Goal: Check status: Check status

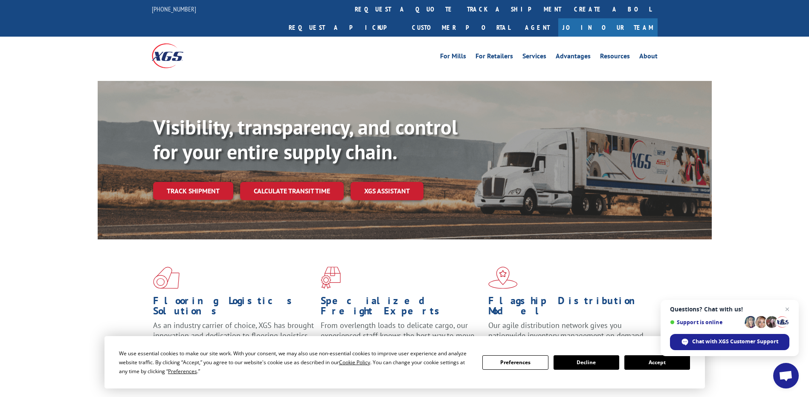
click at [787, 369] on span "Open chat" at bounding box center [786, 376] width 26 height 26
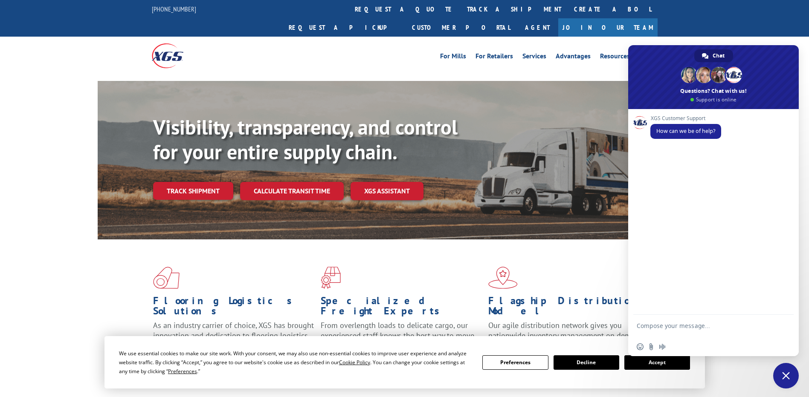
click at [682, 327] on textarea "Compose your message..." at bounding box center [703, 329] width 135 height 15
type textarea "I want to track load numbers"
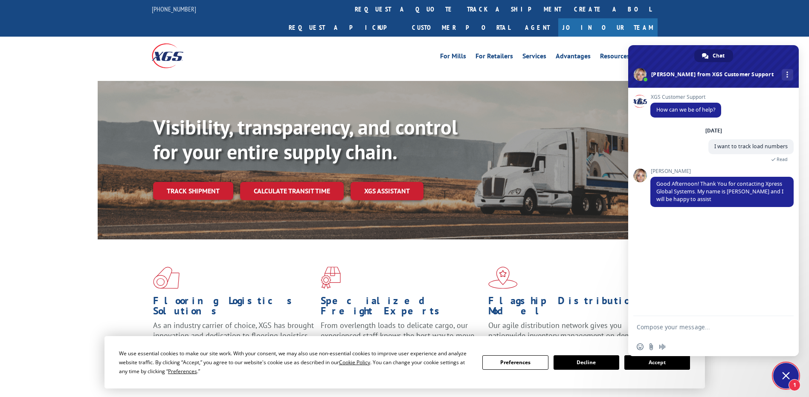
click at [687, 329] on textarea "Compose your message..." at bounding box center [703, 328] width 135 height 8
type textarea "Hey"
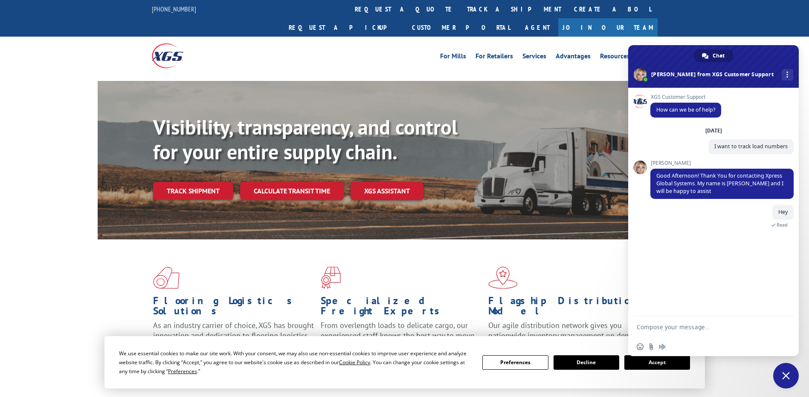
click at [676, 331] on form at bounding box center [703, 327] width 135 height 23
click at [675, 325] on textarea "Compose your message..." at bounding box center [703, 328] width 135 height 8
click at [759, 251] on span at bounding box center [746, 248] width 94 height 51
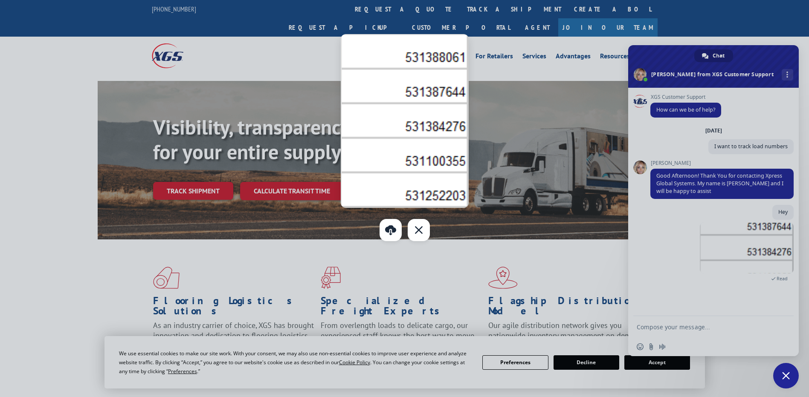
click at [523, 82] on div at bounding box center [404, 198] width 809 height 397
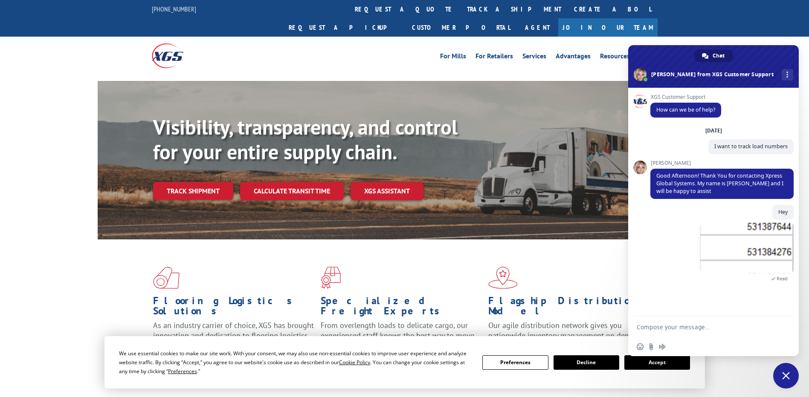
click at [698, 329] on textarea "Compose your message..." at bounding box center [703, 328] width 135 height 8
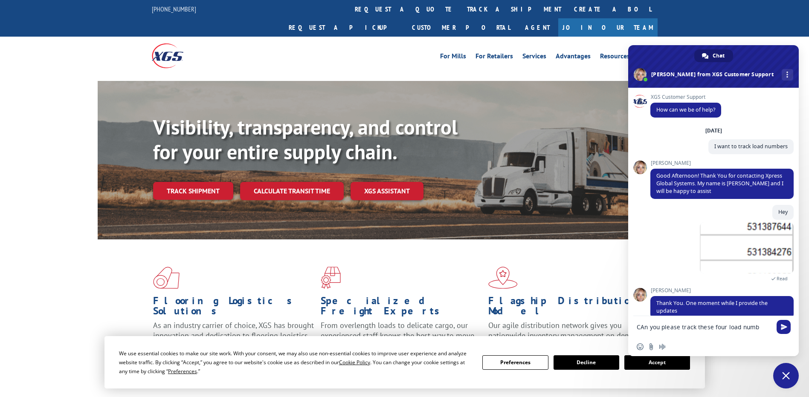
scroll to position [12, 0]
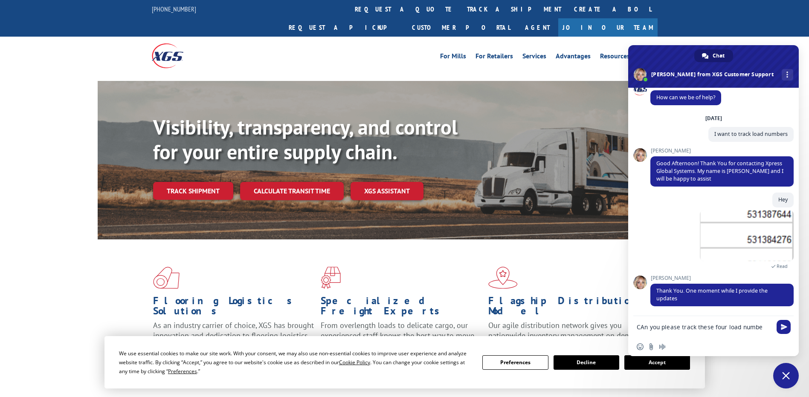
type textarea "CAn you please track these four load number"
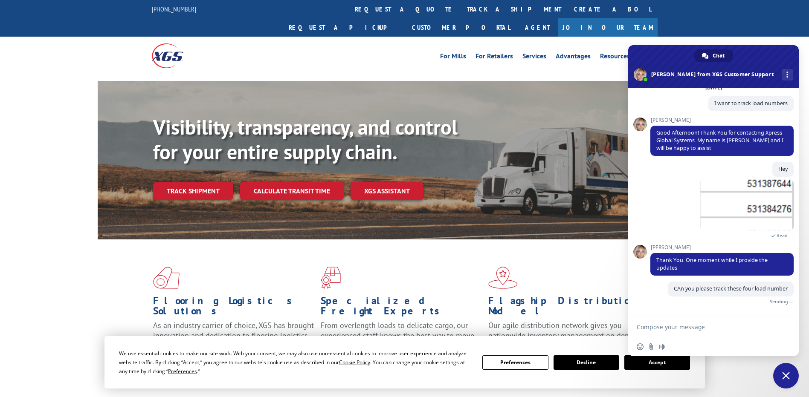
scroll to position [33, 0]
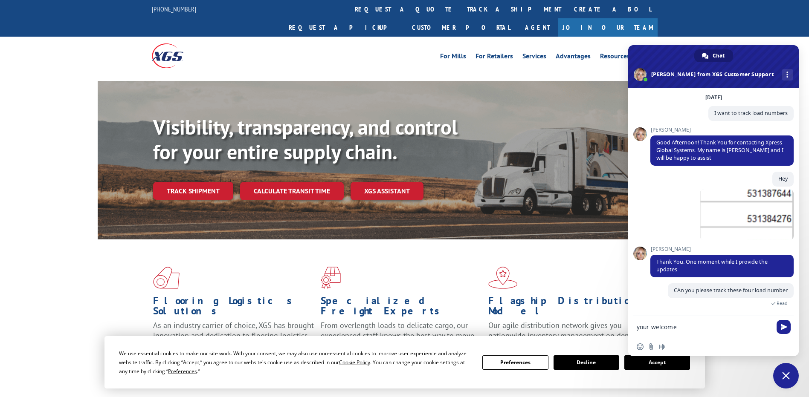
type textarea "your welcome."
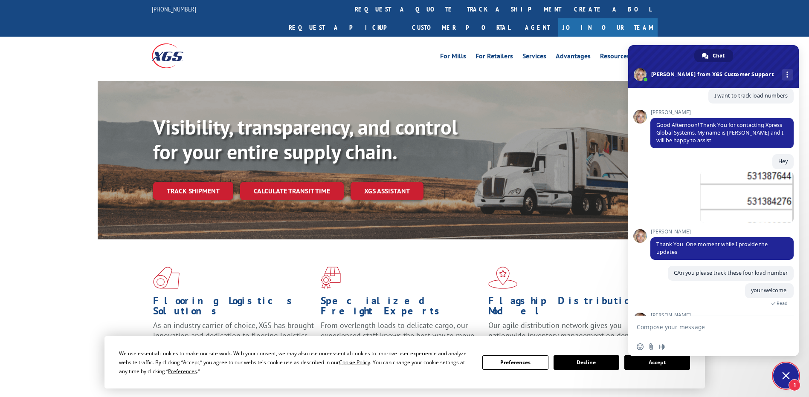
scroll to position [172, 0]
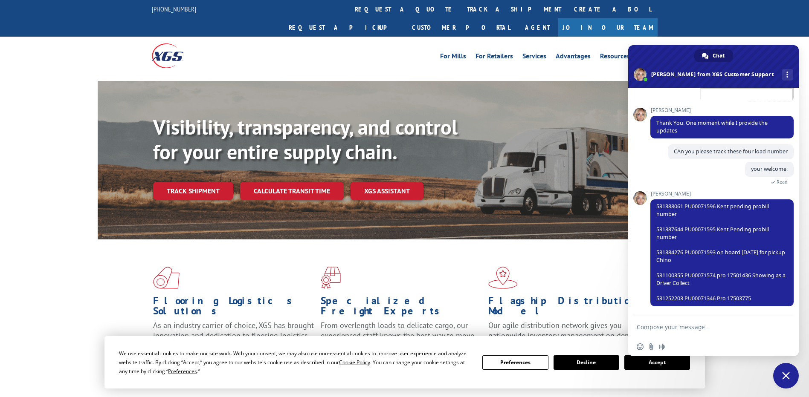
click at [696, 329] on textarea "Compose your message..." at bounding box center [703, 328] width 135 height 8
click at [663, 204] on span "531388061 PU00071596 Kent pending probill number 531387644 PU00071595 Kent Pend…" at bounding box center [720, 252] width 129 height 99
copy span "531388061"
click at [715, 336] on textarea "Can you help me with the reasons why it was not picked up and also" at bounding box center [703, 329] width 135 height 15
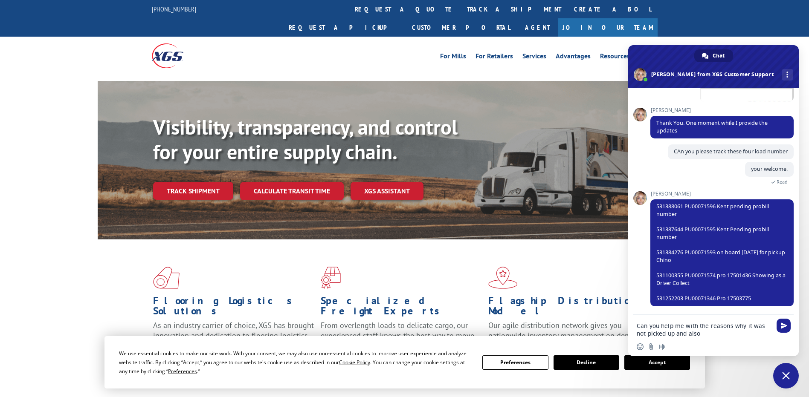
paste textarea "531388061"
click at [673, 230] on span "531388061 PU00071596 Kent pending probill number 531387644 PU00071595 Kent Pend…" at bounding box center [720, 252] width 129 height 99
copy span "531387644"
click at [740, 337] on textarea "Can you help me with the reasons why it was not picked up and also 531388061" at bounding box center [703, 329] width 135 height 15
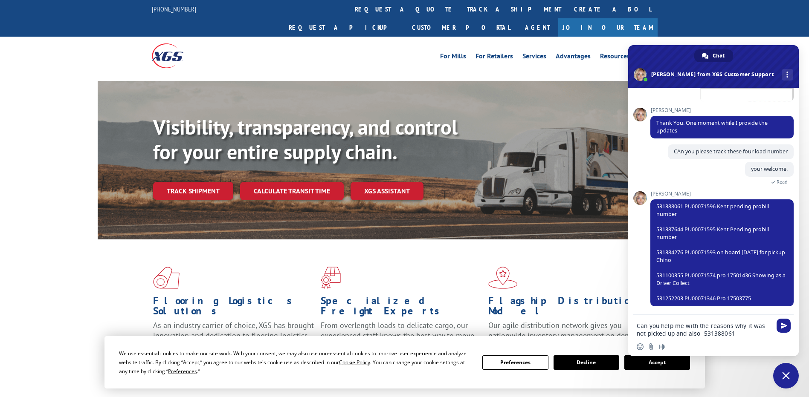
paste textarea "531387644"
click at [673, 272] on span "531388061 PU00071596 Kent pending probill number 531387644 PU00071595 Kent Pend…" at bounding box center [720, 252] width 129 height 99
copy span "531100355"
click at [767, 328] on textarea "Can you help me with the reasons why it was not picked up and also 531388061 53…" at bounding box center [703, 326] width 135 height 23
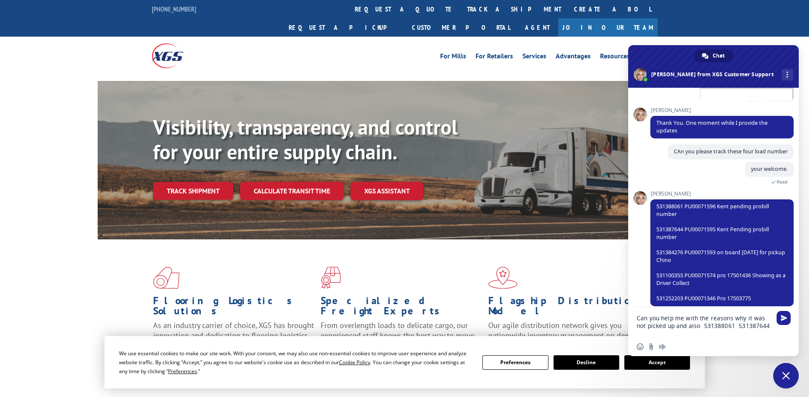
paste textarea "531100355"
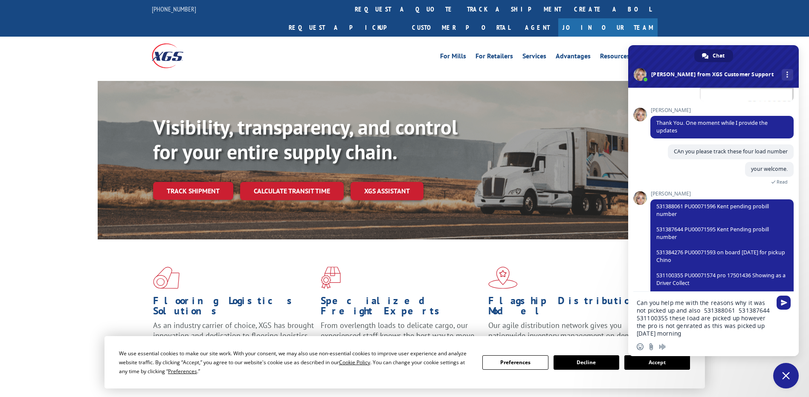
type textarea "Can you help me with the reasons why it was not picked up and also 531388061 53…"
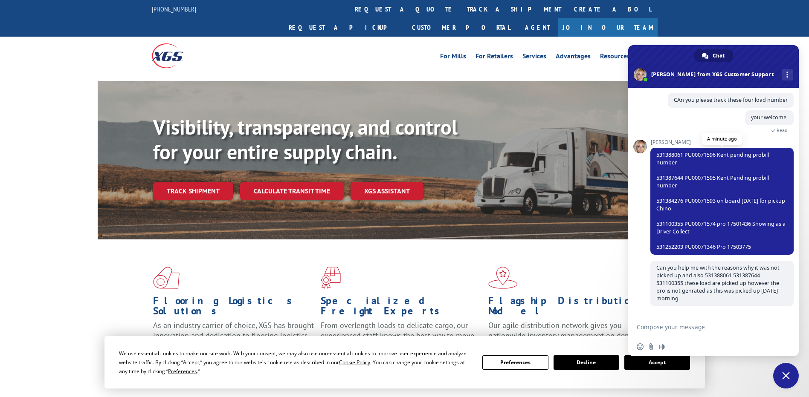
scroll to position [224, 0]
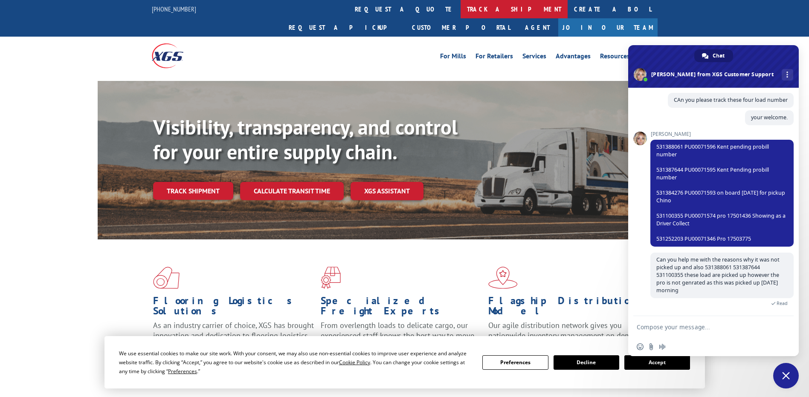
click at [460, 8] on link "track a shipment" at bounding box center [513, 9] width 107 height 18
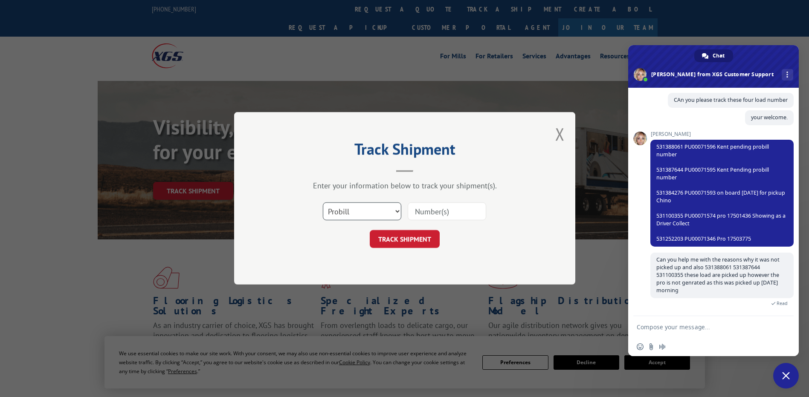
click at [346, 215] on select "Select category... Probill BOL PO" at bounding box center [362, 212] width 78 height 18
click at [379, 211] on select "Select category... Probill BOL PO" at bounding box center [362, 212] width 78 height 18
click at [738, 238] on span "531388061 PU00071596 Kent pending probill number 531387644 PU00071595 Kent Pend…" at bounding box center [720, 192] width 129 height 99
copy span "17503775"
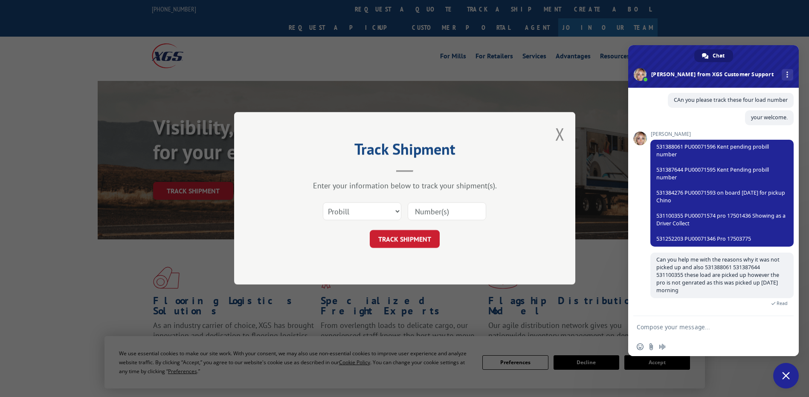
click at [438, 212] on input at bounding box center [446, 212] width 78 height 18
paste input "17503775"
type input "17503775"
click at [428, 233] on button "TRACK SHIPMENT" at bounding box center [405, 240] width 70 height 18
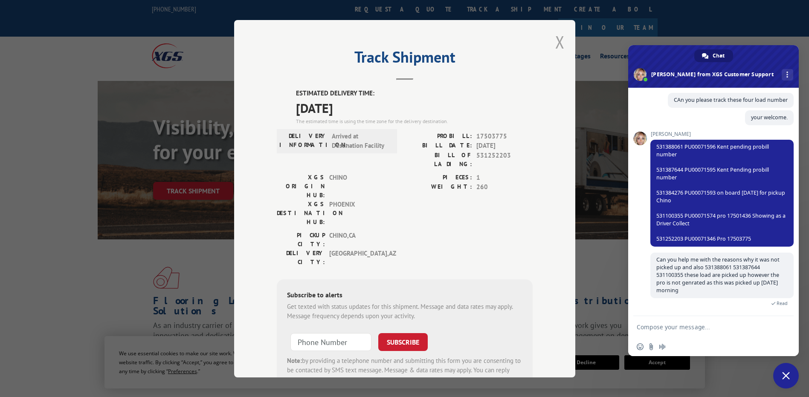
click at [555, 47] on button "Close modal" at bounding box center [559, 42] width 9 height 23
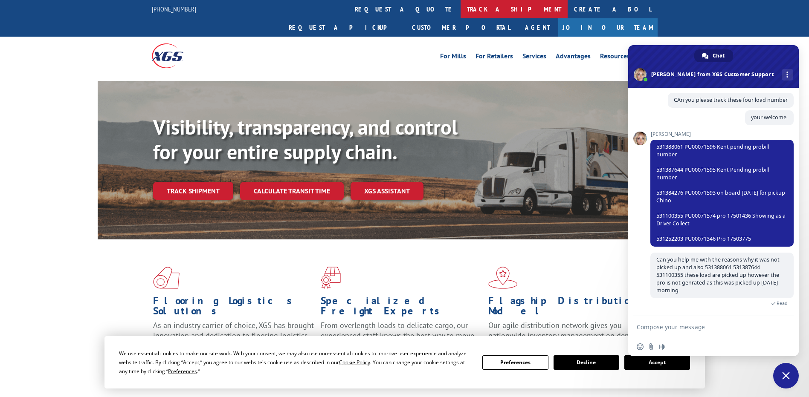
click at [460, 6] on link "track a shipment" at bounding box center [513, 9] width 107 height 18
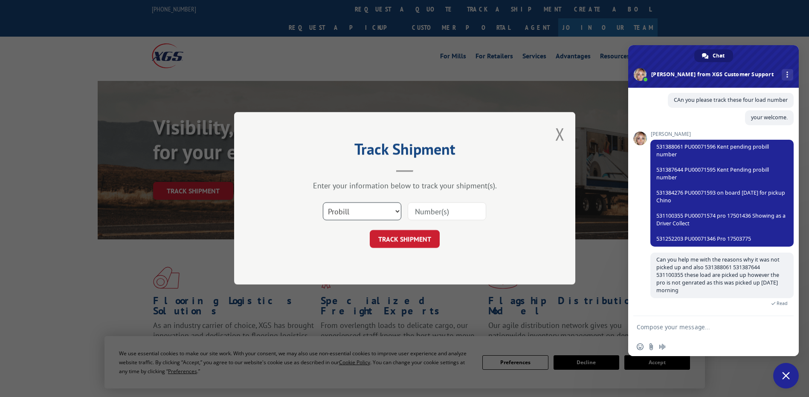
click at [354, 208] on select "Select category... Probill BOL PO" at bounding box center [362, 212] width 78 height 18
select select "po"
click at [323, 203] on select "Select category... Probill BOL PO" at bounding box center [362, 212] width 78 height 18
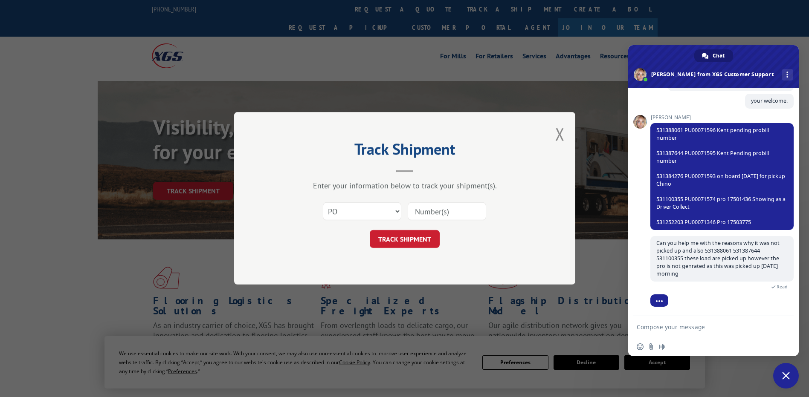
click at [460, 207] on input at bounding box center [446, 212] width 78 height 18
paste input "SO200355"
type input "SO200355"
click at [422, 233] on button "TRACK SHIPMENT" at bounding box center [405, 240] width 70 height 18
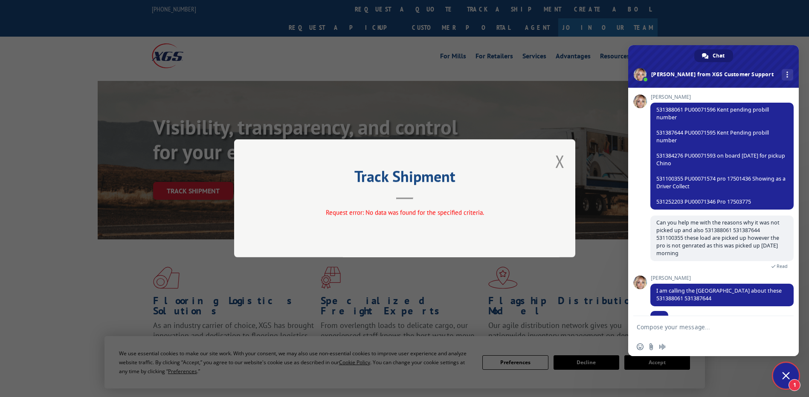
scroll to position [277, 0]
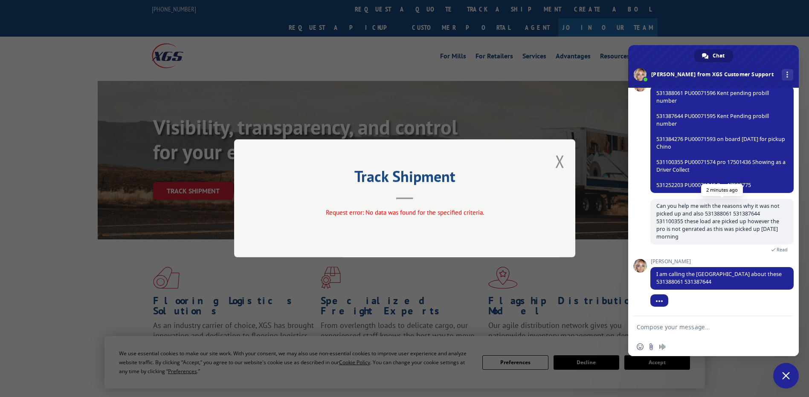
click at [673, 223] on span "Can you help me with the reasons why it was not picked up and also 531388061 53…" at bounding box center [717, 221] width 123 height 38
copy span "531100355"
click at [721, 329] on textarea "Compose your message..." at bounding box center [703, 328] width 135 height 8
paste textarea "531100355"
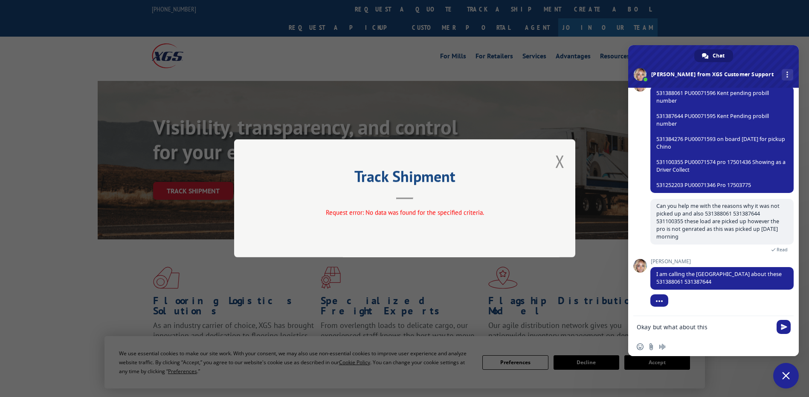
type textarea "Okay but what about this 531100355"
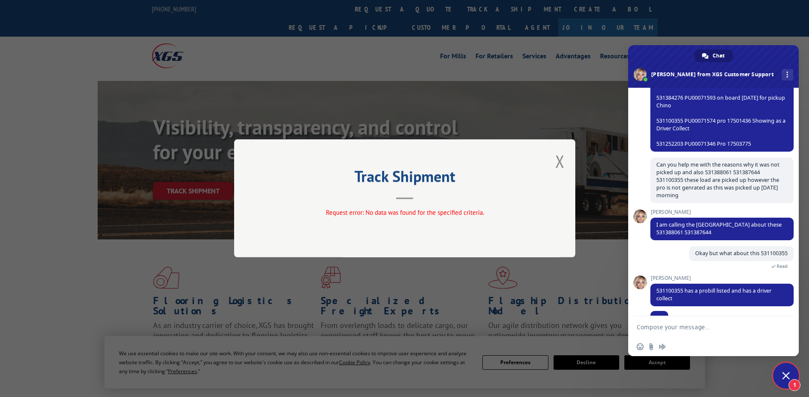
scroll to position [335, 0]
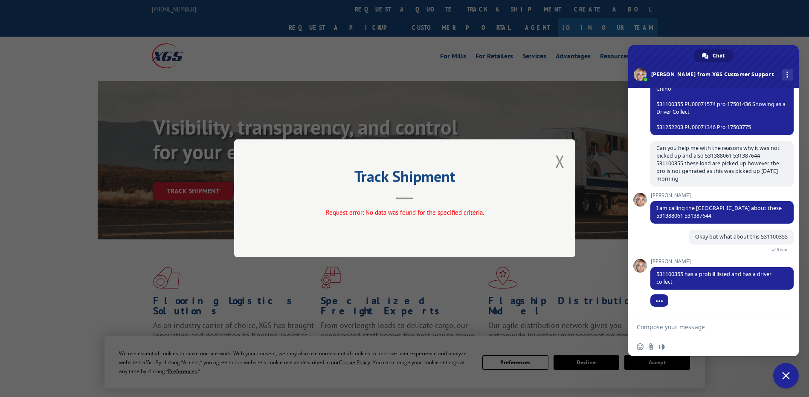
click at [720, 336] on form at bounding box center [703, 327] width 135 height 23
click at [702, 331] on textarea "Compose your message..." at bounding box center [703, 328] width 135 height 8
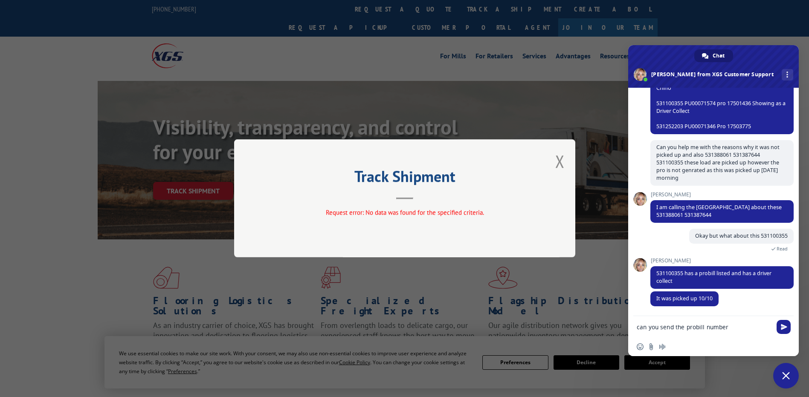
type textarea "can you send the probill number?"
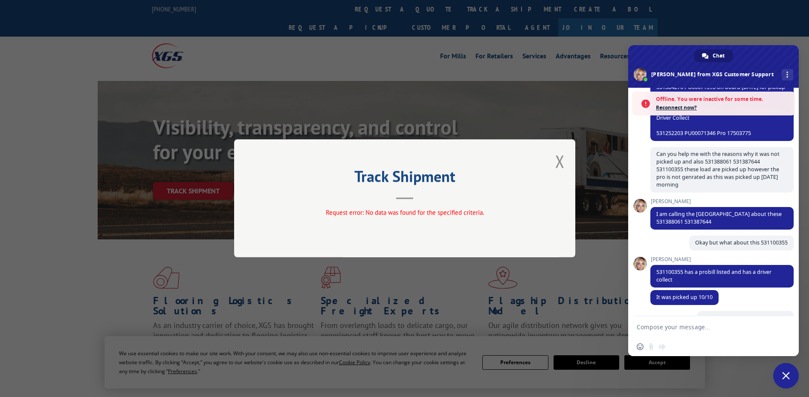
scroll to position [422, 0]
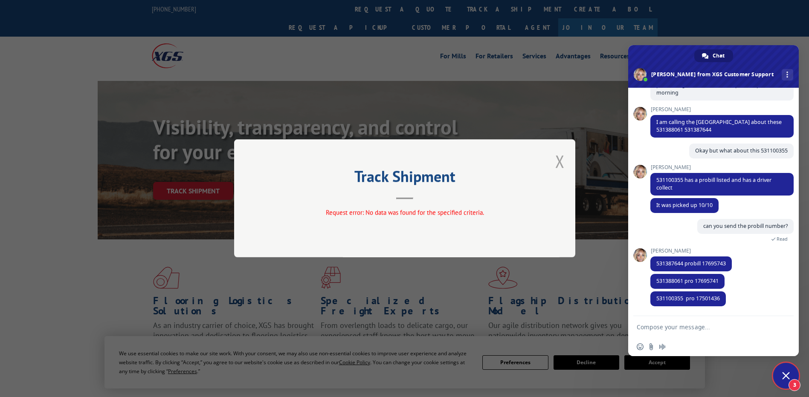
click at [559, 165] on button "Close modal" at bounding box center [559, 161] width 9 height 23
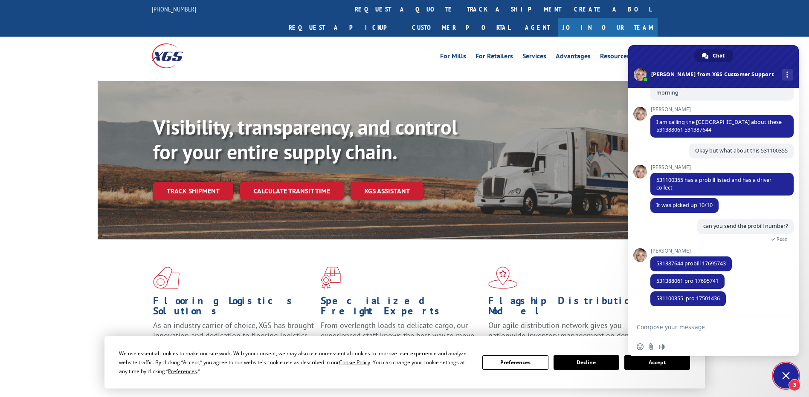
click at [688, 324] on textarea "Compose your message..." at bounding box center [703, 328] width 135 height 8
type textarea "Thankss"
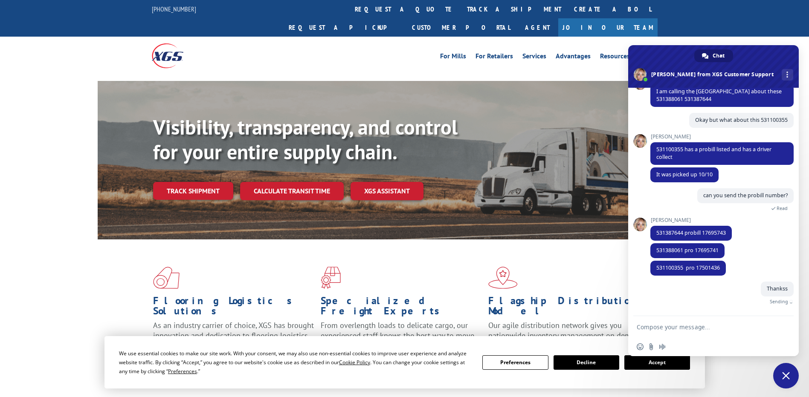
scroll to position [442, 0]
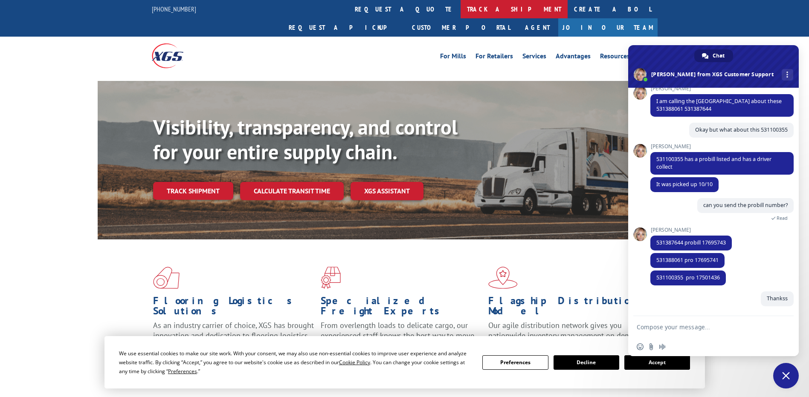
click at [460, 4] on link "track a shipment" at bounding box center [513, 9] width 107 height 18
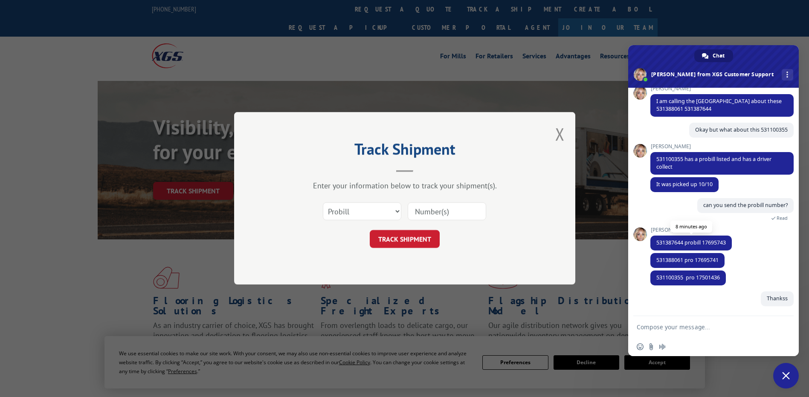
click at [710, 244] on span "531387644 probill 17695743" at bounding box center [690, 242] width 69 height 7
copy span "17695743"
click at [438, 210] on input at bounding box center [446, 212] width 78 height 18
paste input "17695743"
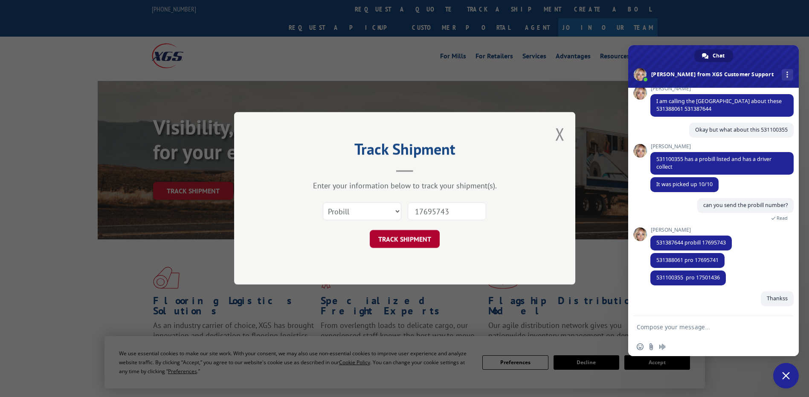
type input "17695743"
click at [422, 240] on button "TRACK SHIPMENT" at bounding box center [405, 240] width 70 height 18
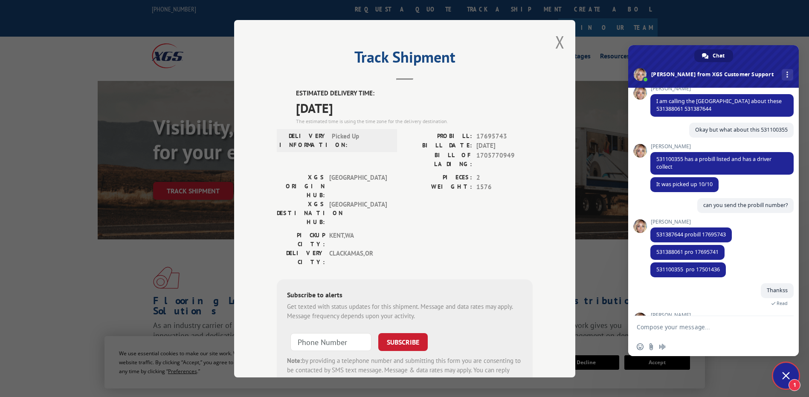
scroll to position [528, 0]
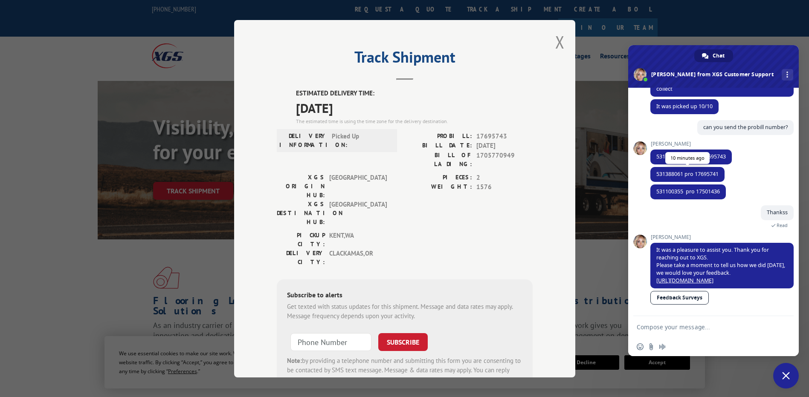
click at [706, 171] on span "531388061 pro 17695741" at bounding box center [687, 174] width 62 height 7
click at [710, 171] on span "531388061 pro 17695741" at bounding box center [687, 174] width 62 height 7
click at [725, 153] on span "531387644 probill 17695743" at bounding box center [690, 156] width 69 height 7
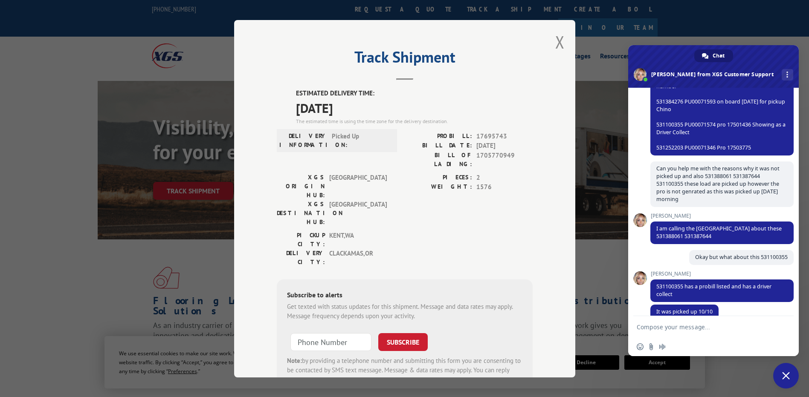
scroll to position [272, 0]
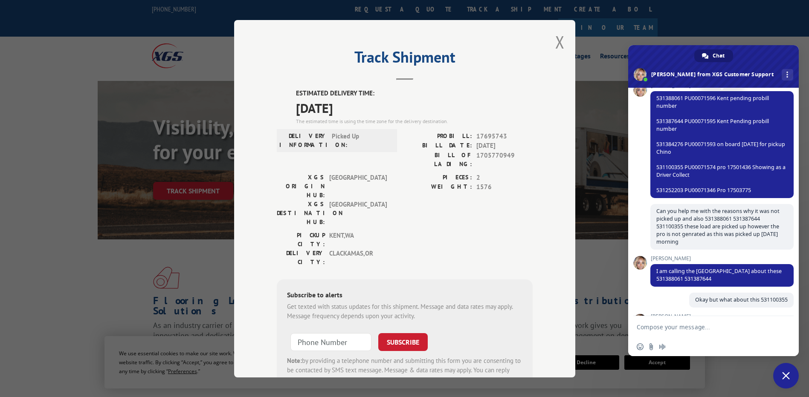
click at [741, 167] on span "531388061 PU00071596 Kent pending probill number 531387644 PU00071595 Kent Pend…" at bounding box center [720, 144] width 129 height 99
copy span "17501436"
click at [555, 42] on button "Close modal" at bounding box center [559, 42] width 9 height 23
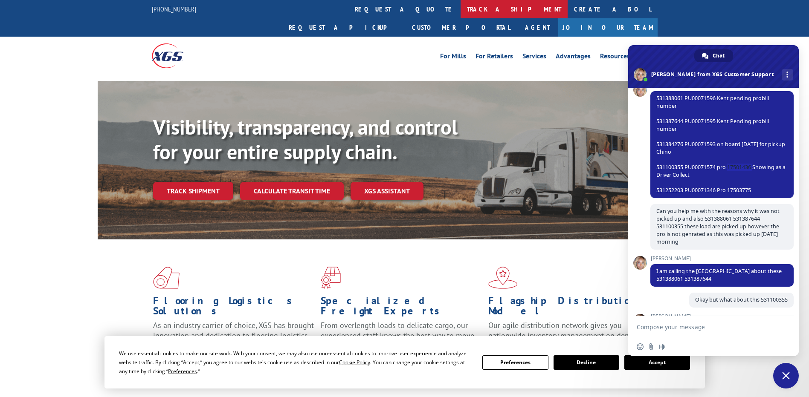
click at [460, 9] on link "track a shipment" at bounding box center [513, 9] width 107 height 18
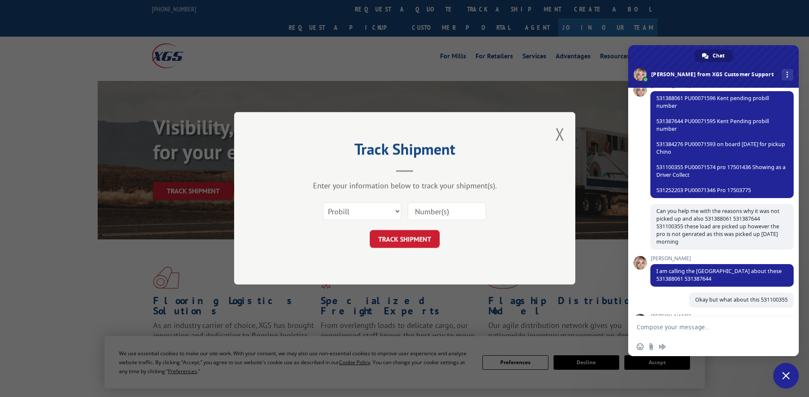
click at [413, 208] on input at bounding box center [446, 212] width 78 height 18
paste input "17501436"
type input "17501436"
click at [424, 237] on button "TRACK SHIPMENT" at bounding box center [405, 240] width 70 height 18
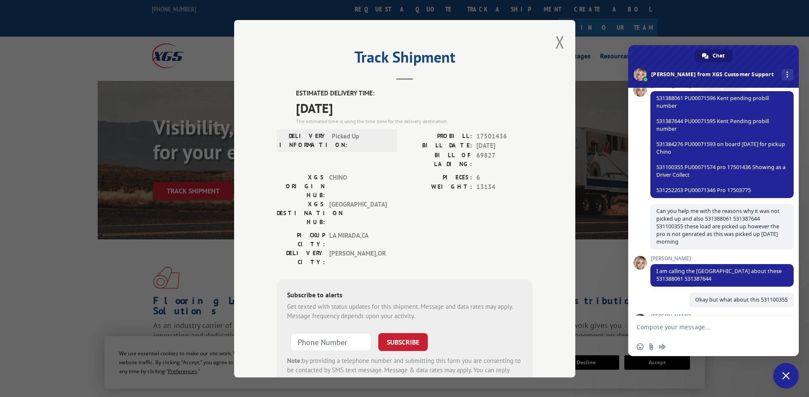
click at [670, 168] on span "531388061 PU00071596 Kent pending probill number 531387644 PU00071595 Kent Pend…" at bounding box center [720, 144] width 129 height 99
copy span "531100355"
click at [555, 46] on button "Close modal" at bounding box center [559, 42] width 9 height 23
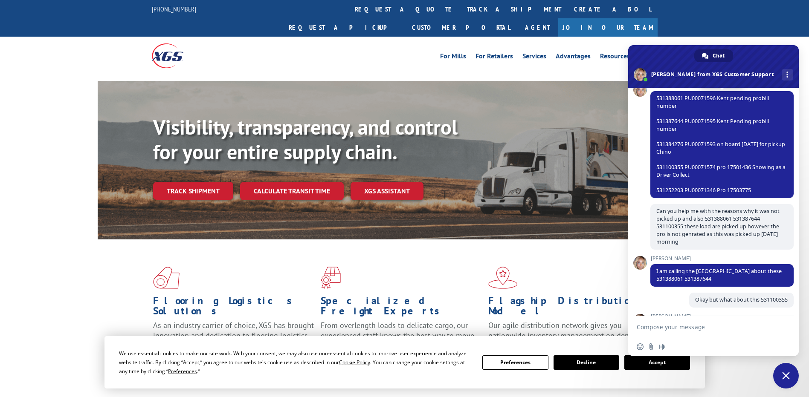
click at [701, 168] on span "531388061 PU00071596 Kent pending probill number 531387644 PU00071595 Kent Pend…" at bounding box center [720, 144] width 129 height 99
click at [698, 141] on span "531388061 PU00071596 Kent pending probill number 531387644 PU00071595 Kent Pend…" at bounding box center [720, 144] width 129 height 99
copy span "PU00071593"
